Goal: Navigation & Orientation: Find specific page/section

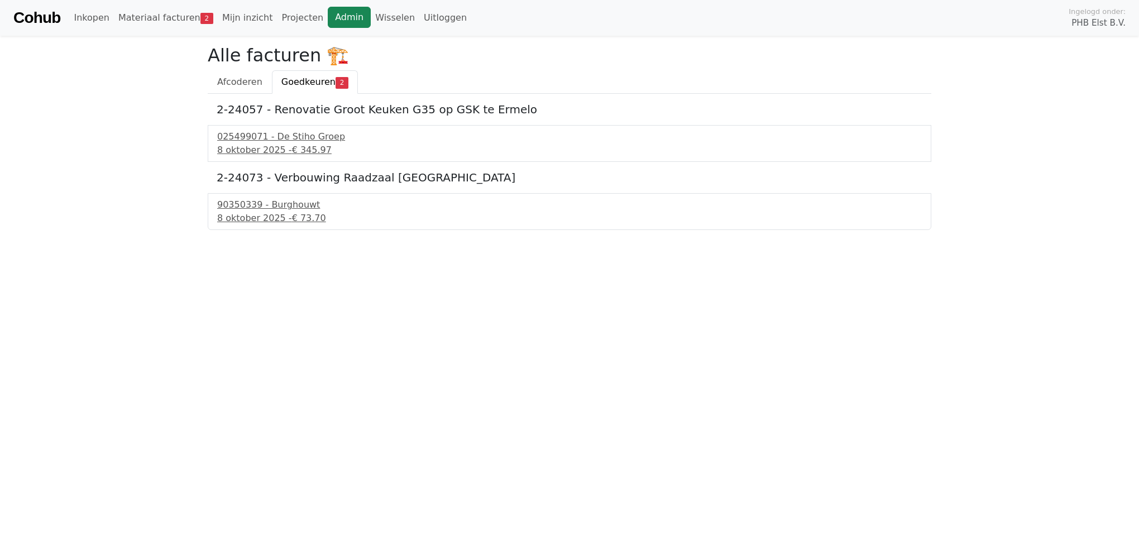
click at [328, 12] on link "Admin" at bounding box center [349, 17] width 43 height 21
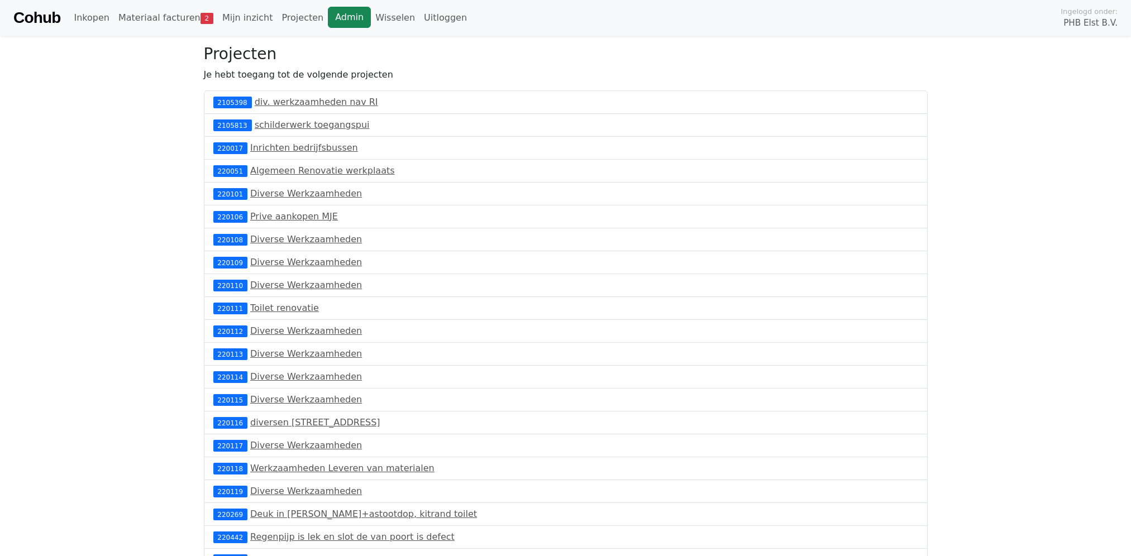
click at [337, 16] on link "Admin" at bounding box center [349, 17] width 43 height 21
click at [170, 20] on link "Materiaal facturen 2" at bounding box center [166, 18] width 104 height 22
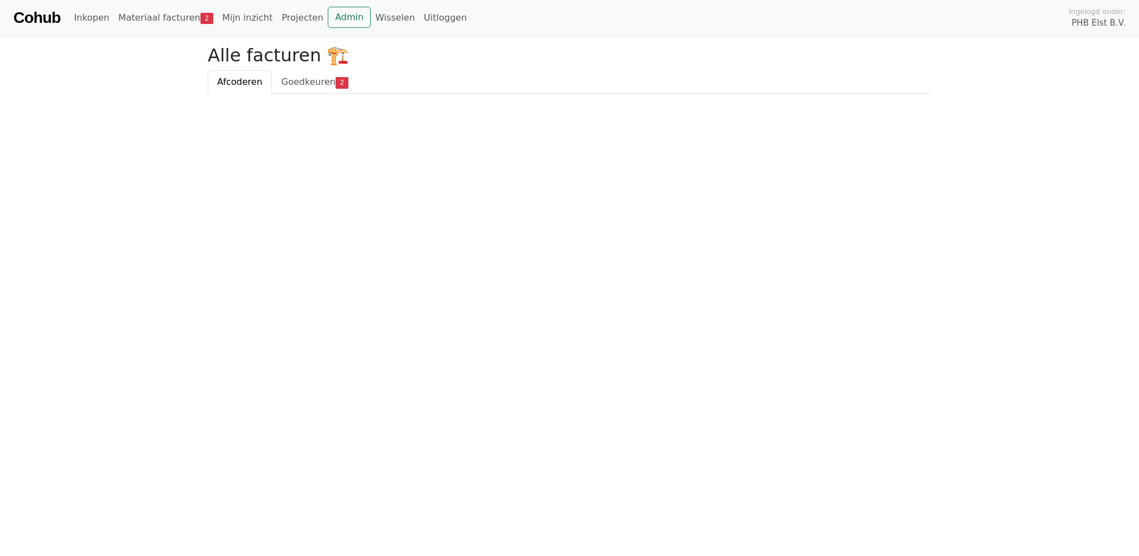
click at [37, 22] on link "Cohub" at bounding box center [36, 17] width 47 height 27
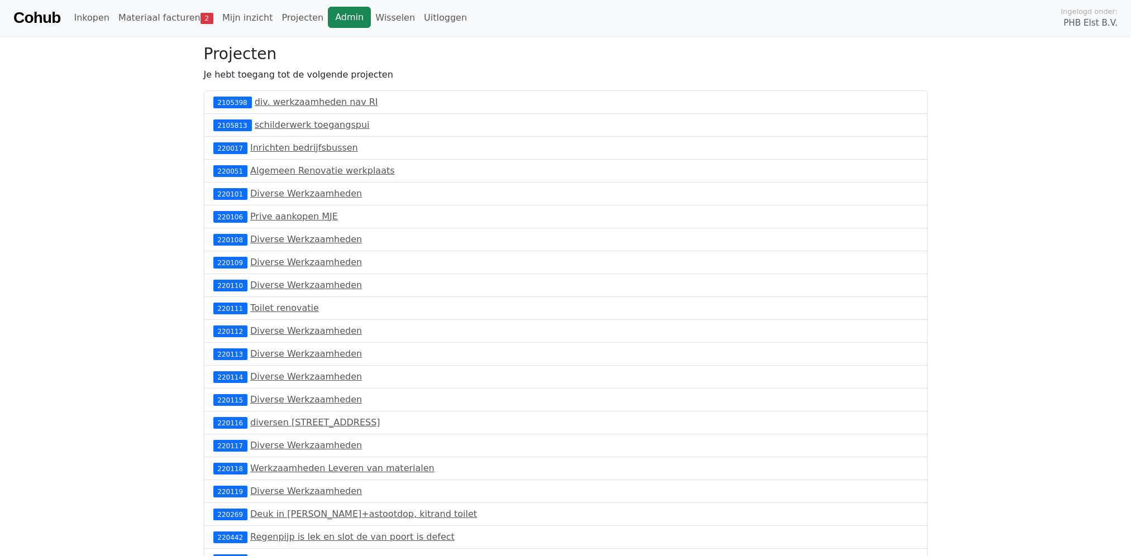
click at [329, 18] on link "Admin" at bounding box center [349, 17] width 43 height 21
click at [45, 12] on link "Cohub" at bounding box center [36, 17] width 47 height 27
click at [328, 17] on link "Admin" at bounding box center [349, 17] width 43 height 21
